Goal: Information Seeking & Learning: Find contact information

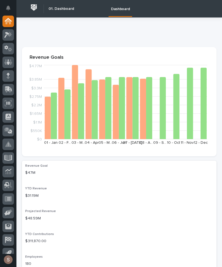
click at [8, 91] on icon at bounding box center [8, 88] width 7 height 5
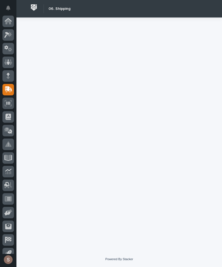
scroll to position [21, 0]
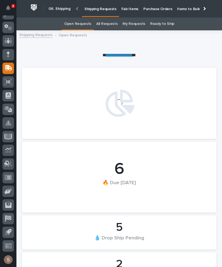
click at [128, 11] on link "Fab Items" at bounding box center [130, 8] width 22 height 17
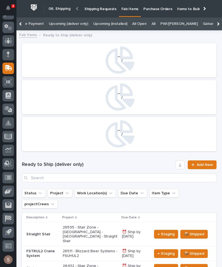
scroll to position [0, 112]
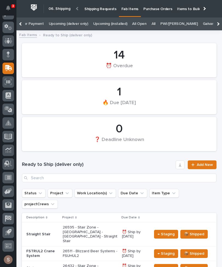
click at [151, 25] on link "All" at bounding box center [153, 24] width 4 height 13
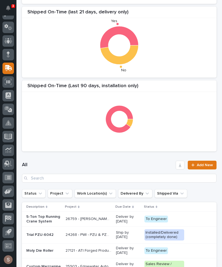
scroll to position [110, 0]
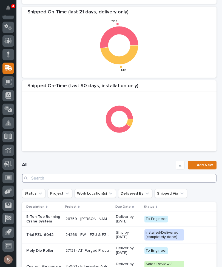
click at [114, 175] on input "Search" at bounding box center [119, 178] width 194 height 9
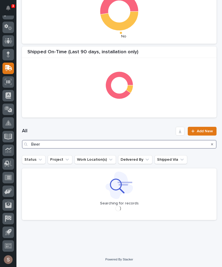
scroll to position [144, 0]
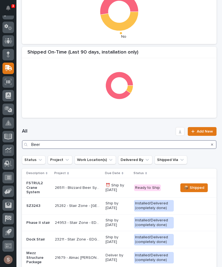
type input "Beer"
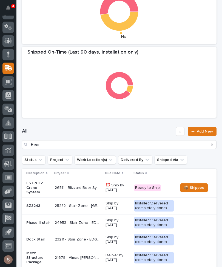
click at [147, 129] on h1 "All" at bounding box center [97, 131] width 151 height 7
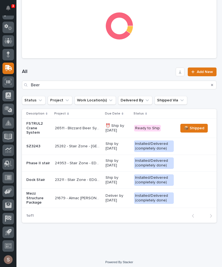
scroll to position [204, 0]
click at [91, 128] on p "26511 - Blizzard Beer Systems - FSUHUL2" at bounding box center [78, 128] width 47 height 6
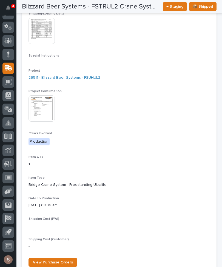
scroll to position [86, 0]
click at [48, 34] on img at bounding box center [41, 31] width 26 height 26
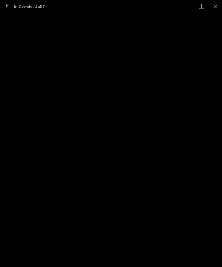
click at [197, 9] on link "Download" at bounding box center [201, 6] width 14 height 13
click at [215, 5] on button "Close gallery" at bounding box center [215, 6] width 14 height 13
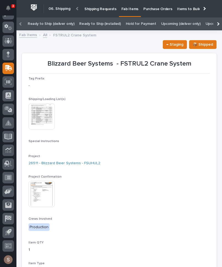
scroll to position [0, 0]
click at [9, 7] on icon "Notifications" at bounding box center [8, 7] width 4 height 5
click at [146, 124] on div "This file cannot be opened Download File" at bounding box center [118, 116] width 181 height 27
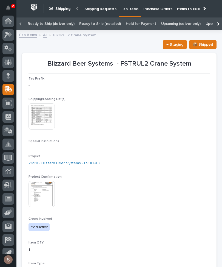
click at [9, 20] on icon at bounding box center [7, 21] width 5 height 5
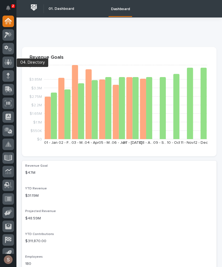
click at [10, 63] on icon at bounding box center [8, 61] width 8 height 5
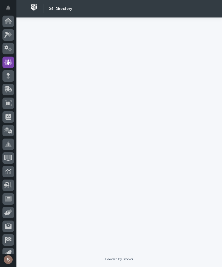
scroll to position [21, 0]
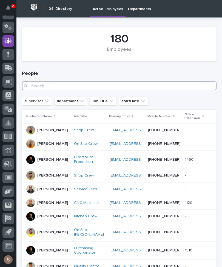
click at [128, 83] on input "Search" at bounding box center [119, 86] width 194 height 9
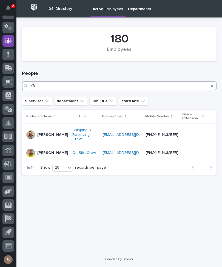
type input "G"
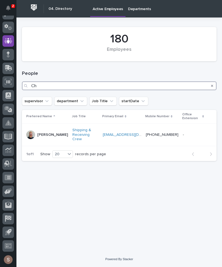
type input "C"
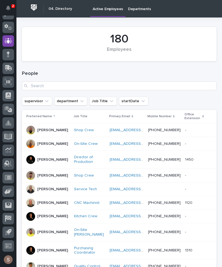
click at [168, 70] on div "People" at bounding box center [119, 80] width 194 height 33
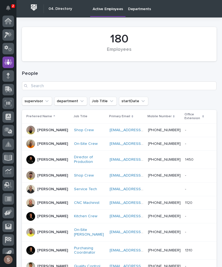
click at [9, 26] on div at bounding box center [7, 21] width 11 height 11
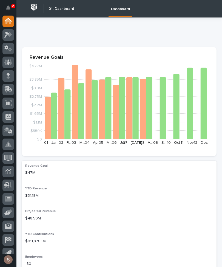
click at [8, 64] on icon at bounding box center [8, 61] width 3 height 5
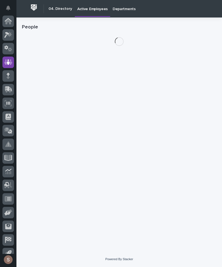
scroll to position [21, 0]
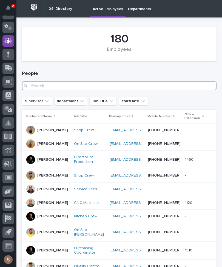
click at [40, 86] on input "Search" at bounding box center [119, 86] width 194 height 9
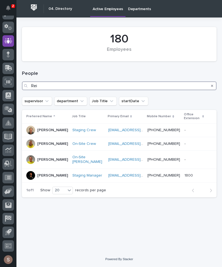
type input "Rein"
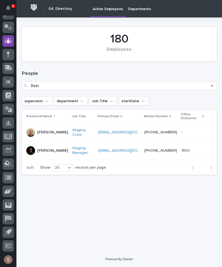
click at [30, 152] on div at bounding box center [30, 150] width 9 height 9
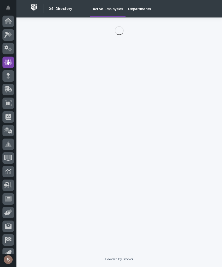
scroll to position [21, 0]
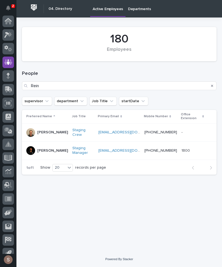
scroll to position [21, 0]
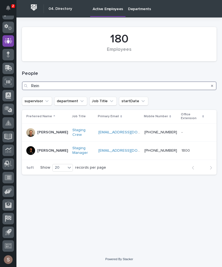
click at [195, 88] on input "Rein" at bounding box center [119, 86] width 194 height 9
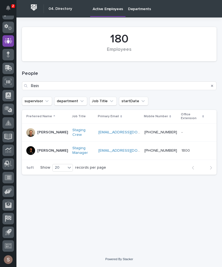
click at [211, 86] on icon "Search" at bounding box center [212, 86] width 2 height 2
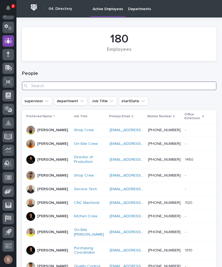
click at [80, 84] on input "Search" at bounding box center [119, 86] width 194 height 9
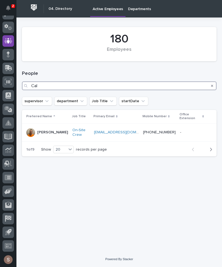
type input "Cale"
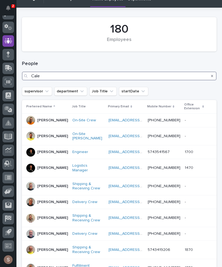
scroll to position [26, 0]
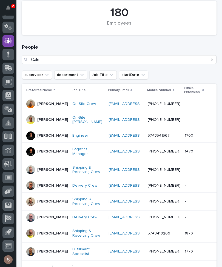
click at [42, 154] on p "[PERSON_NAME]" at bounding box center [52, 151] width 31 height 5
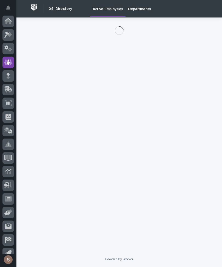
scroll to position [21, 0]
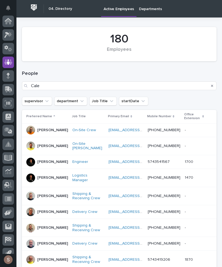
scroll to position [21, 0]
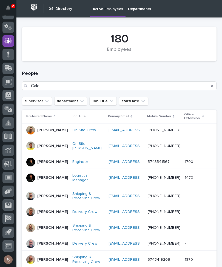
click at [211, 86] on icon "Search" at bounding box center [212, 86] width 2 height 2
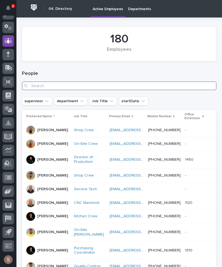
click at [186, 85] on input "Search" at bounding box center [119, 86] width 194 height 9
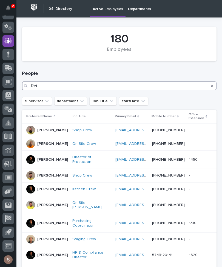
type input "Rein"
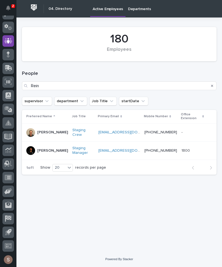
click at [44, 149] on p "[PERSON_NAME]" at bounding box center [52, 151] width 31 height 5
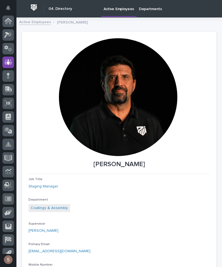
scroll to position [21, 0]
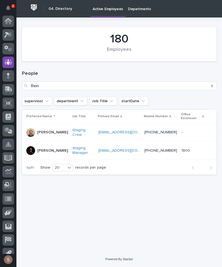
scroll to position [21, 0]
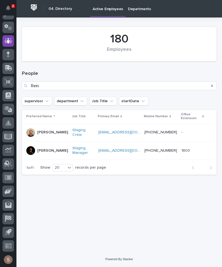
click at [211, 85] on icon "Search" at bounding box center [212, 85] width 2 height 3
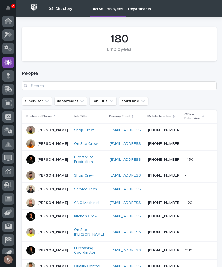
click at [8, 22] on icon at bounding box center [7, 21] width 5 height 5
